Goal: Transaction & Acquisition: Subscribe to service/newsletter

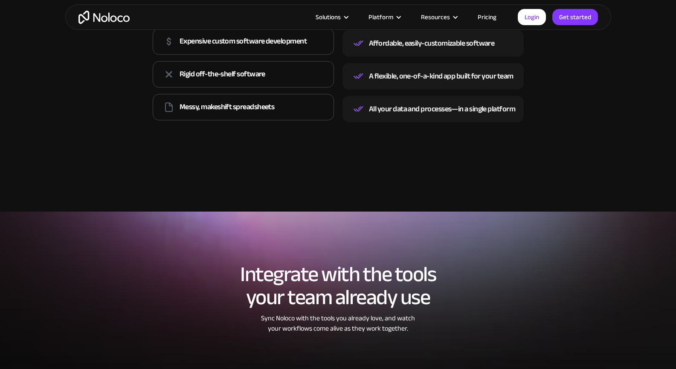
scroll to position [1302, 0]
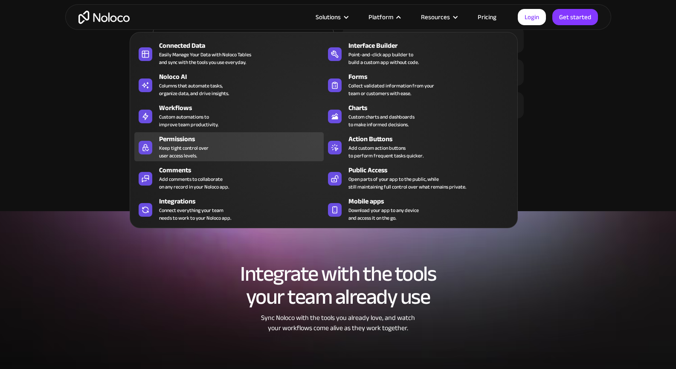
click at [218, 144] on div "Permissions" at bounding box center [243, 139] width 169 height 10
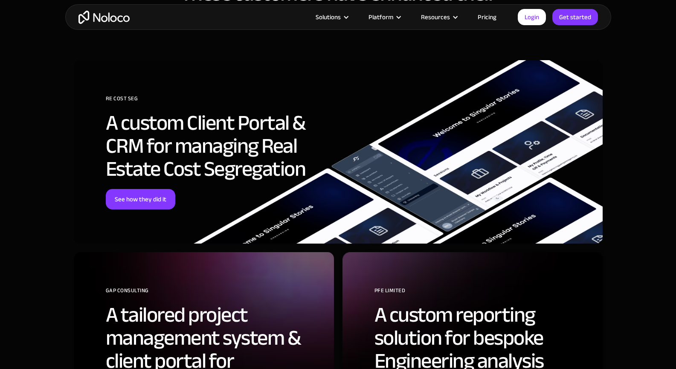
scroll to position [2100, 0]
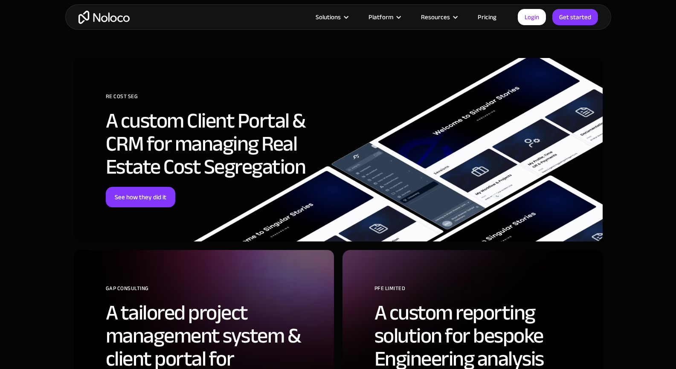
click at [496, 14] on link "Pricing" at bounding box center [487, 17] width 40 height 11
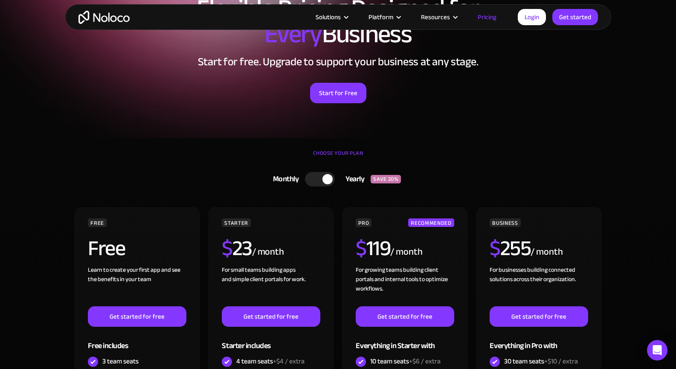
scroll to position [96, 0]
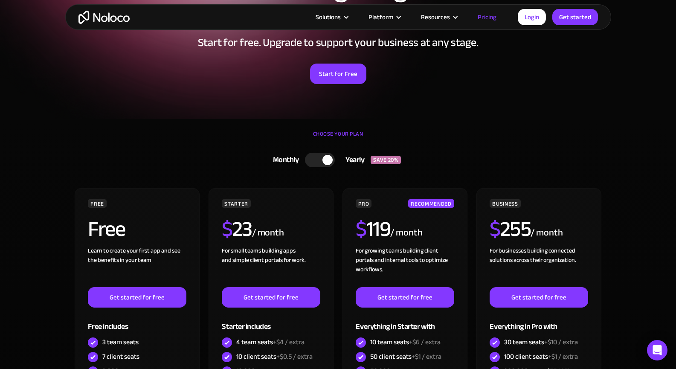
click at [317, 156] on div at bounding box center [320, 160] width 30 height 15
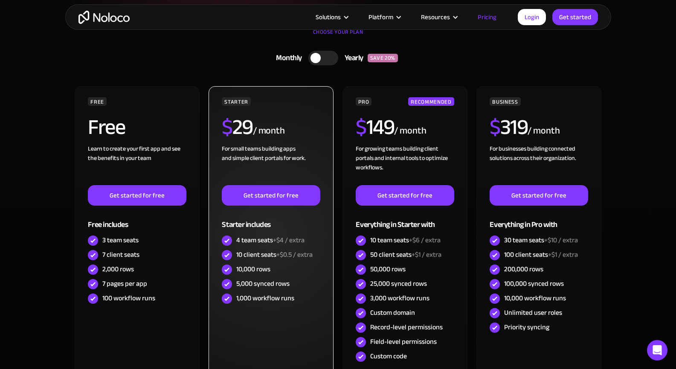
scroll to position [198, 0]
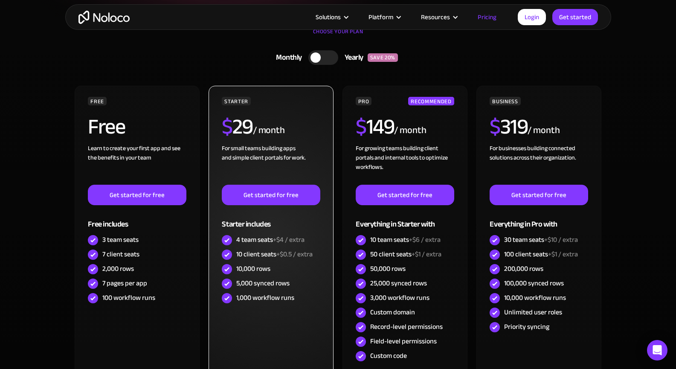
click at [264, 257] on div "10 client seats +$0.5 / extra" at bounding box center [274, 254] width 76 height 9
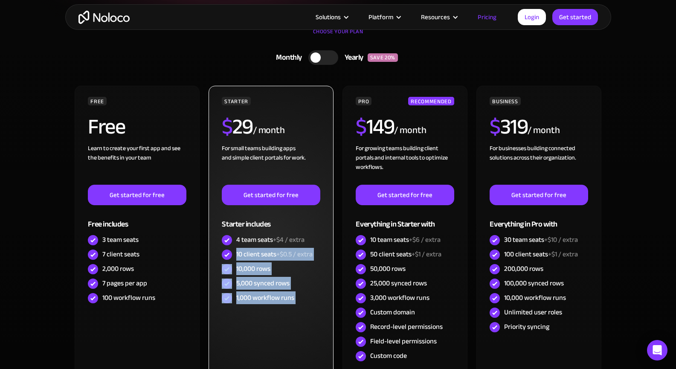
drag, startPoint x: 264, startPoint y: 257, endPoint x: 298, endPoint y: 294, distance: 50.2
click at [298, 294] on div "STARTER $ 29 / month For small teams building apps and simple client portals fo…" at bounding box center [271, 201] width 98 height 209
click at [298, 294] on div "1,000 workflow runs" at bounding box center [271, 298] width 98 height 15
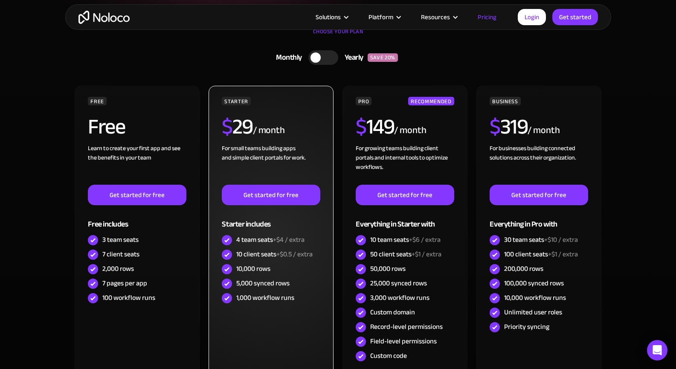
click at [298, 294] on div "1,000 workflow runs" at bounding box center [271, 298] width 98 height 15
click at [296, 294] on div "1,000 workflow runs" at bounding box center [271, 298] width 98 height 15
drag, startPoint x: 296, startPoint y: 294, endPoint x: 303, endPoint y: 298, distance: 7.9
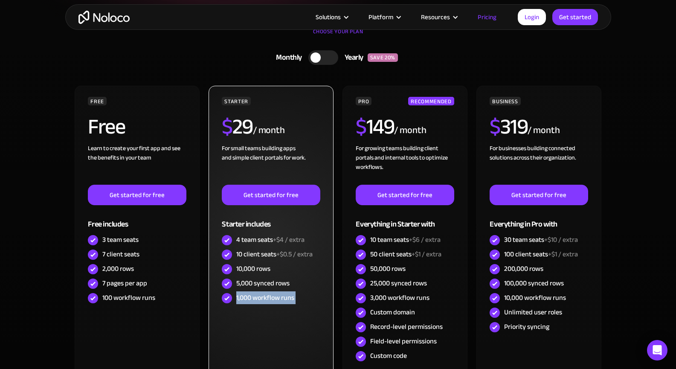
click at [303, 298] on div "1,000 workflow runs" at bounding box center [271, 298] width 98 height 15
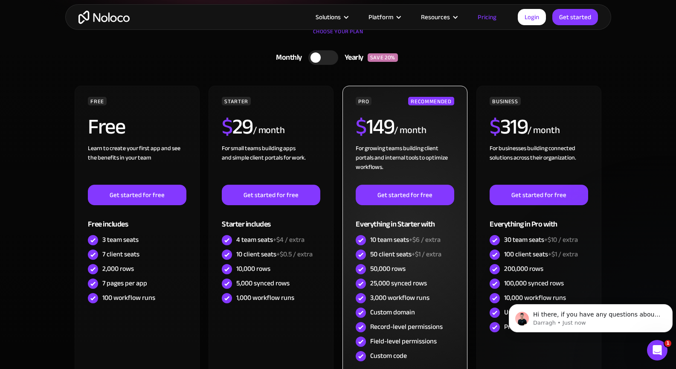
scroll to position [0, 0]
click at [391, 266] on div "50,000 rows" at bounding box center [387, 268] width 35 height 9
drag, startPoint x: 391, startPoint y: 266, endPoint x: 435, endPoint y: 289, distance: 48.9
click at [435, 289] on div "PRO RECOMMENDED $ 149 / month For growing teams building client portals and int…" at bounding box center [405, 230] width 98 height 267
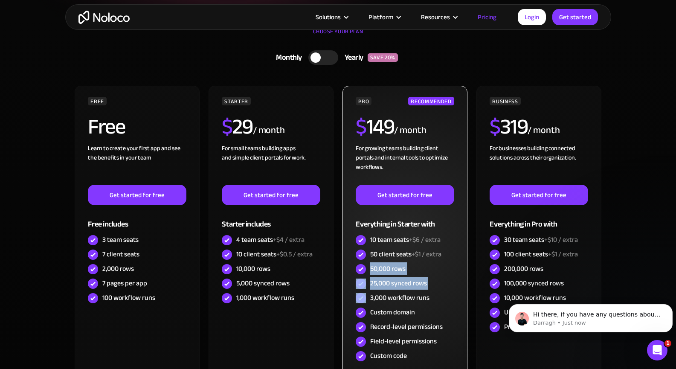
click at [435, 289] on div "25,000 synced rows" at bounding box center [405, 284] width 98 height 15
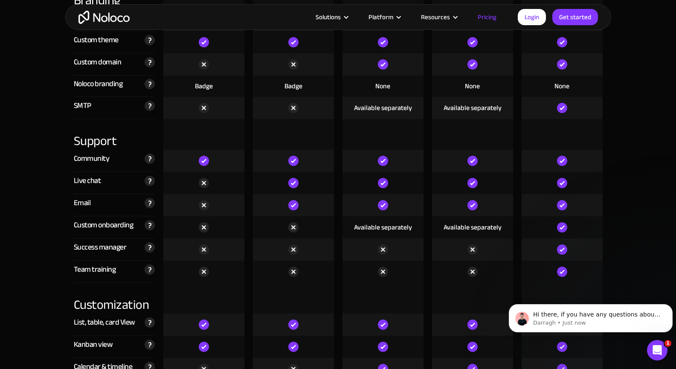
scroll to position [2045, 0]
click at [383, 226] on div "Available separately" at bounding box center [383, 226] width 58 height 9
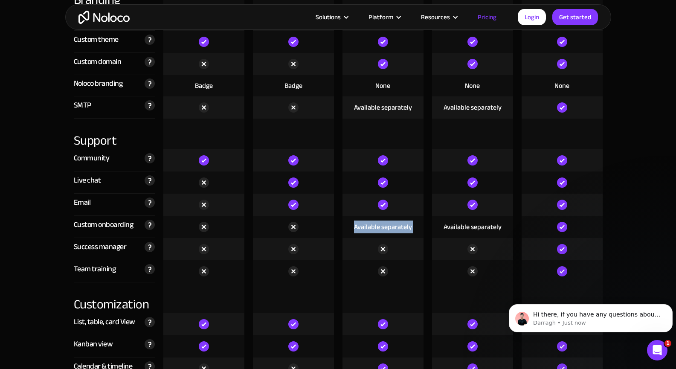
click at [383, 226] on div "Available separately" at bounding box center [383, 226] width 58 height 9
click at [417, 271] on div at bounding box center [383, 271] width 81 height 22
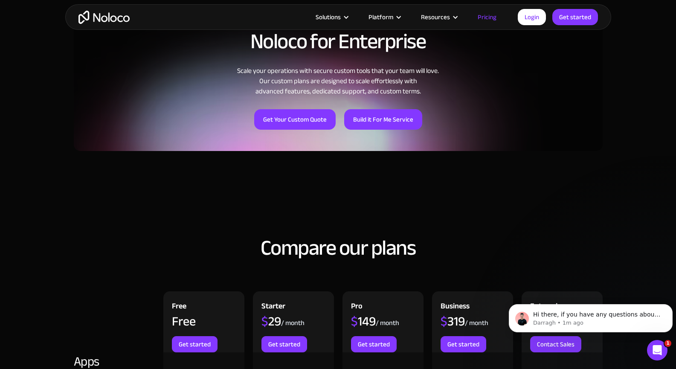
scroll to position [598, 0]
